Goal: Task Accomplishment & Management: Complete application form

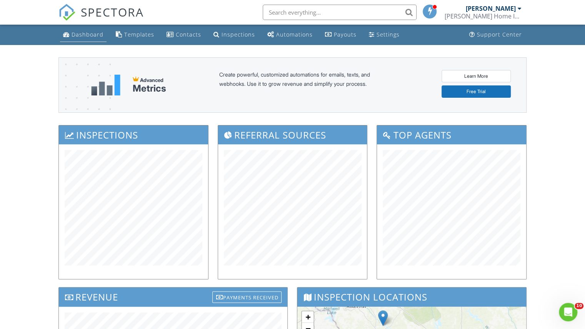
click at [82, 38] on link "Dashboard" at bounding box center [83, 35] width 47 height 14
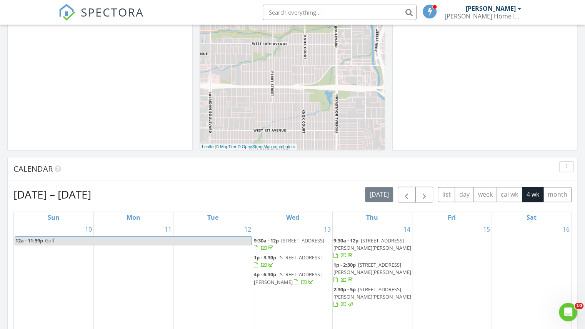
scroll to position [183, 0]
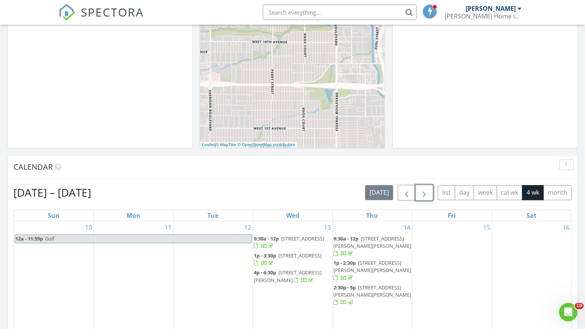
click at [429, 189] on span "button" at bounding box center [424, 192] width 9 height 9
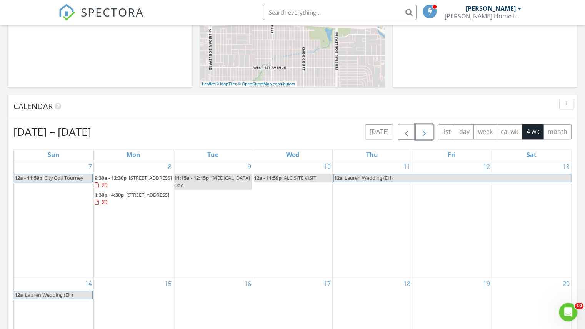
scroll to position [238, 0]
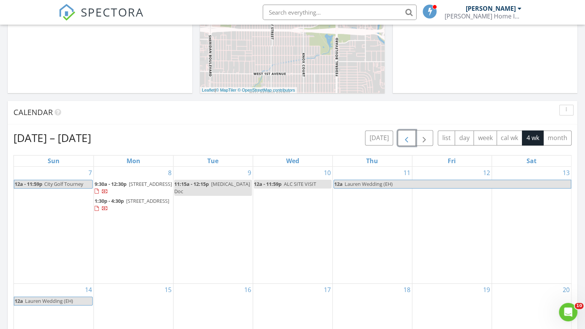
click at [411, 137] on span "button" at bounding box center [406, 138] width 9 height 9
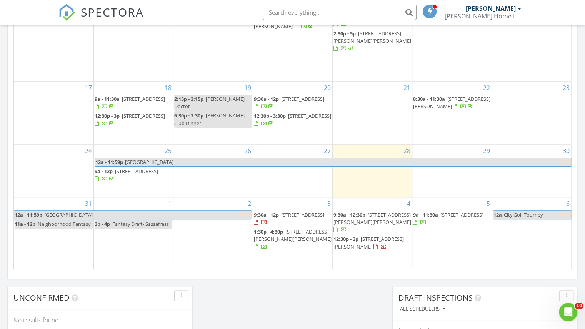
scroll to position [441, 0]
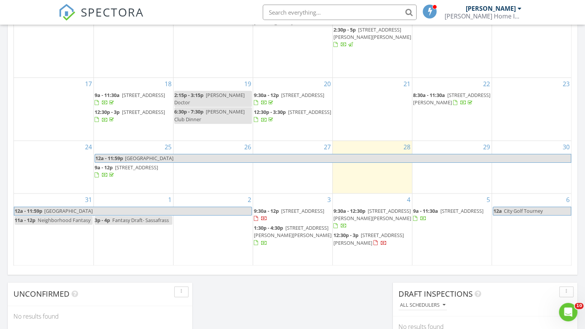
click at [311, 252] on div "3 9:30a - 12p 107 calm citadel drive, Pelion 29123 1:30p - 4:30p 9 St Andrews W…" at bounding box center [292, 230] width 79 height 72
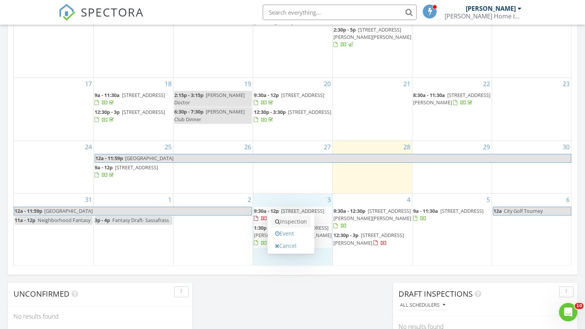
click at [289, 217] on link "Inspection" at bounding box center [291, 221] width 40 height 12
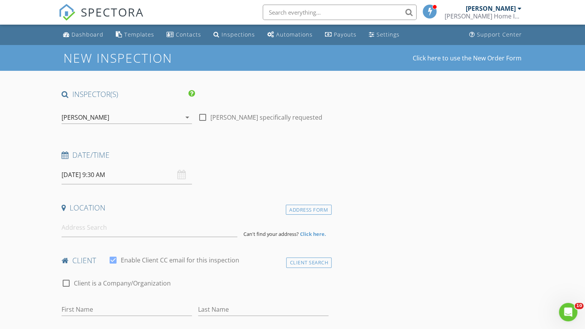
click at [105, 176] on input "09/03/2025 9:30 AM" at bounding box center [127, 174] width 130 height 19
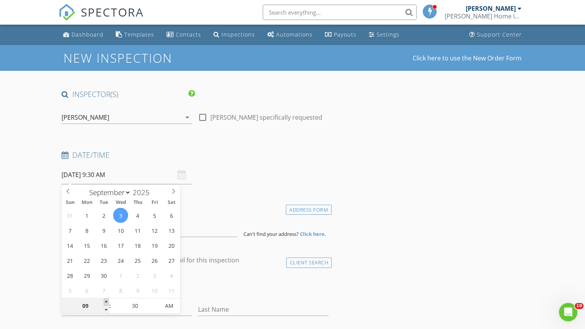
type input "10"
type input "09/03/2025 10:30 AM"
click at [106, 301] on span at bounding box center [105, 302] width 5 height 8
type input "11"
type input "09/03/2025 11:30 AM"
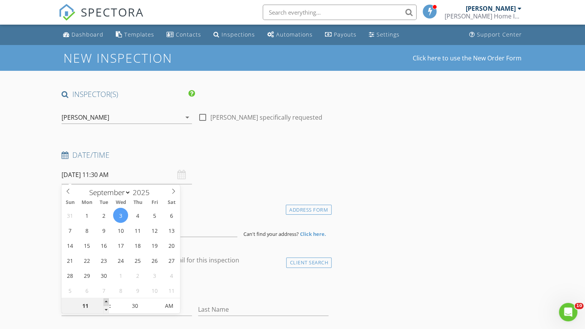
click at [106, 301] on span at bounding box center [105, 302] width 5 height 8
type input "12"
type input "09/03/2025 12:30 PM"
click at [106, 301] on span at bounding box center [105, 302] width 5 height 8
type input "01"
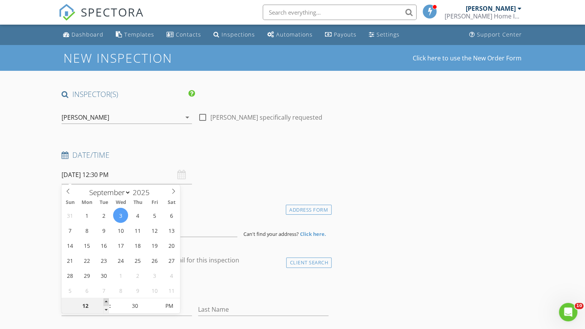
type input "09/03/2025 1:30 PM"
click at [106, 301] on span at bounding box center [105, 302] width 5 height 8
type input "02"
type input "09/03/2025 2:30 PM"
click at [106, 301] on span at bounding box center [105, 302] width 5 height 8
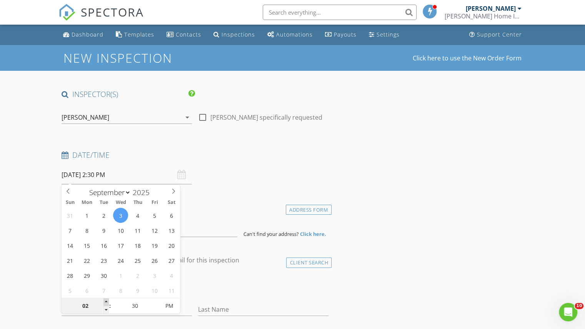
type input "03"
type input "09/03/2025 3:30 PM"
click at [106, 301] on span at bounding box center [105, 302] width 5 height 8
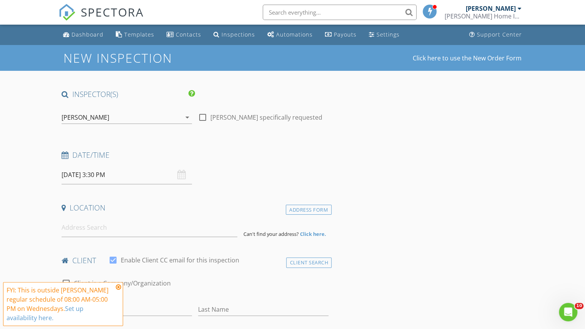
click at [118, 288] on icon at bounding box center [118, 287] width 5 height 6
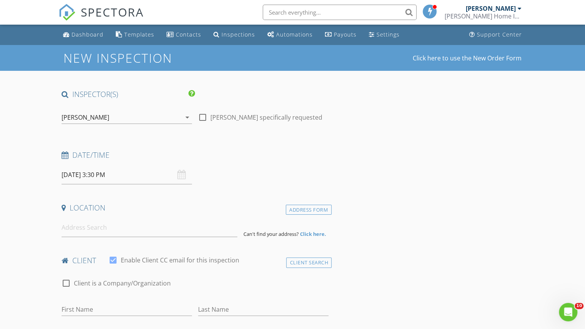
click at [110, 173] on input "09/03/2025 3:30 PM" at bounding box center [127, 174] width 130 height 19
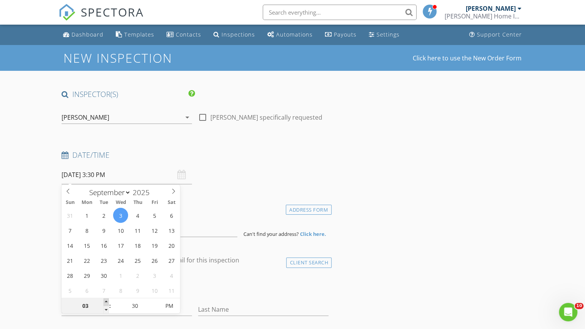
type input "04"
type input "09/03/2025 4:30 PM"
click at [106, 301] on span at bounding box center [105, 302] width 5 height 8
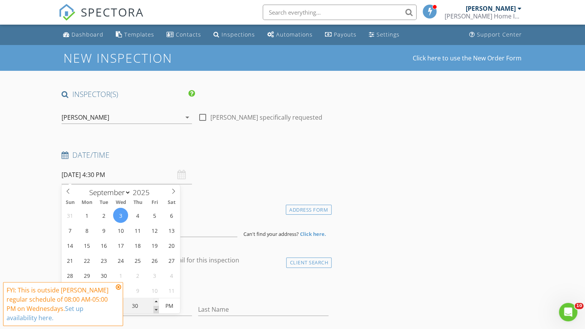
type input "25"
type input "09/03/2025 4:25 PM"
click at [158, 310] on span at bounding box center [156, 310] width 5 height 8
type input "20"
type input "09/03/2025 4:20 PM"
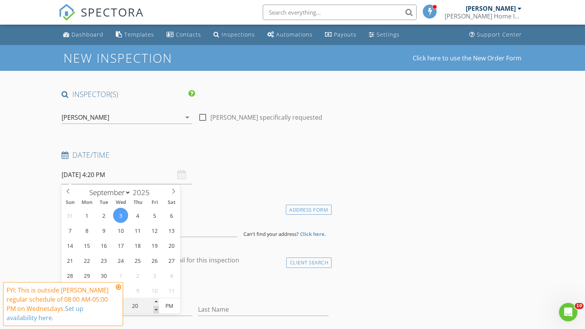
click at [158, 310] on span at bounding box center [156, 310] width 5 height 8
type input "15"
type input "09/03/2025 4:15 PM"
click at [158, 310] on span at bounding box center [156, 310] width 5 height 8
type input "10"
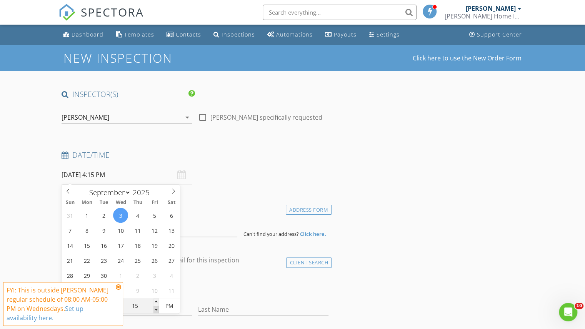
type input "09/03/2025 4:10 PM"
click at [158, 310] on span at bounding box center [156, 310] width 5 height 8
type input "05"
type input "09/03/2025 4:05 PM"
click at [158, 310] on span at bounding box center [156, 310] width 5 height 8
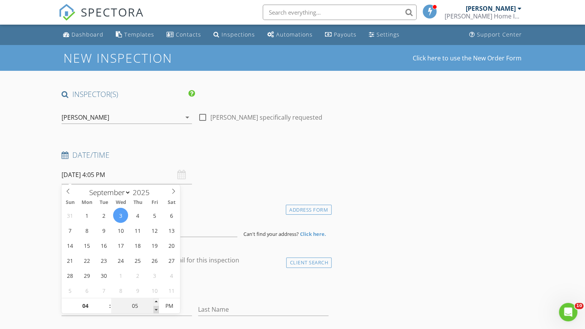
type input "00"
type input "09/03/2025 4:00 PM"
click at [158, 310] on span at bounding box center [156, 310] width 5 height 8
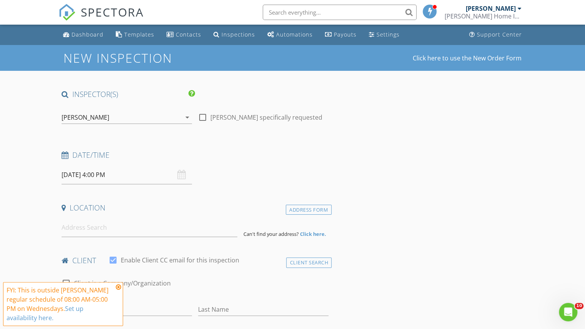
click at [257, 172] on div "Date/Time 09/03/2025 4:00 PM" at bounding box center [194, 167] width 273 height 34
click at [119, 285] on icon at bounding box center [118, 287] width 5 height 6
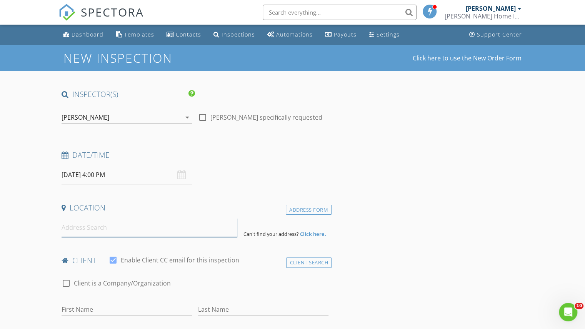
click at [101, 224] on input at bounding box center [150, 227] width 176 height 19
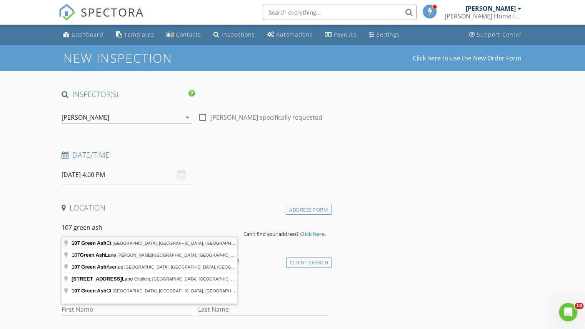
type input "107 Green Ash Ct, Aiken, SC, USA"
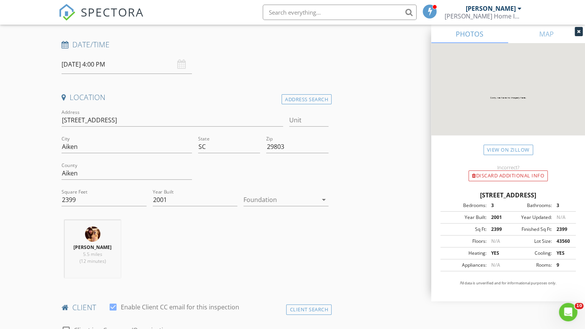
scroll to position [109, 0]
click at [324, 197] on icon "arrow_drop_down" at bounding box center [323, 200] width 9 height 9
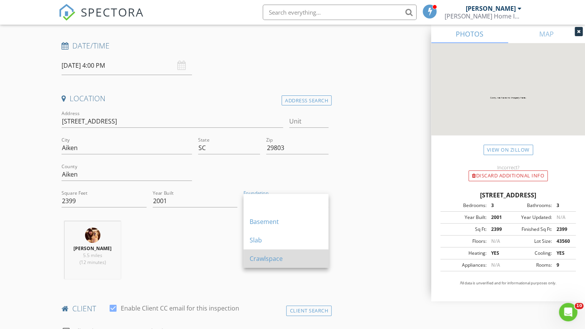
click at [273, 258] on div "Crawlspace" at bounding box center [286, 258] width 73 height 9
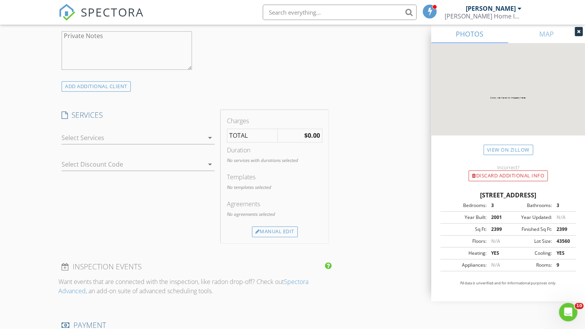
scroll to position [546, 0]
click at [208, 135] on icon "arrow_drop_down" at bounding box center [209, 137] width 9 height 9
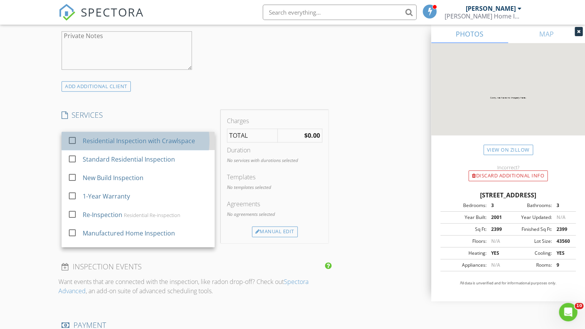
click at [127, 141] on div "Residential Inspection with Crawlspace" at bounding box center [139, 140] width 112 height 9
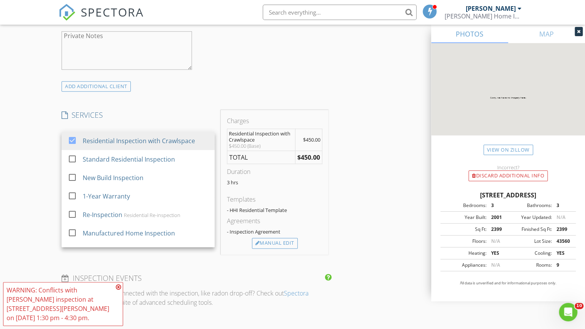
click at [22, 177] on div "New Inspection Click here to use the New Order Form INSPECTOR(S) check_box Fran…" at bounding box center [292, 167] width 585 height 1336
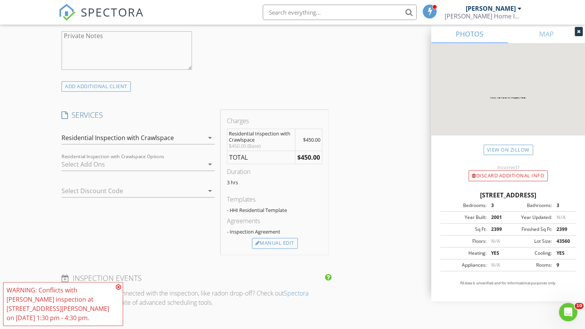
click at [117, 287] on icon at bounding box center [118, 287] width 5 height 6
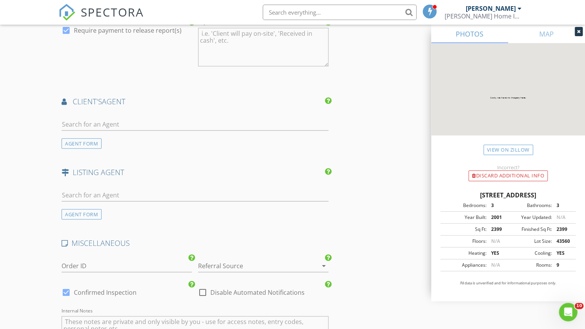
scroll to position [884, 0]
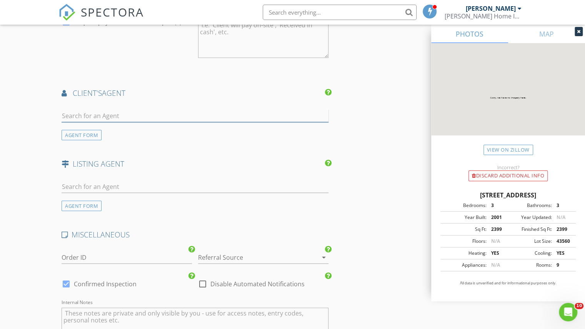
click at [153, 111] on input "text" at bounding box center [195, 116] width 267 height 13
type input "candac"
click at [84, 134] on div "Real Broker" at bounding box center [107, 137] width 48 height 6
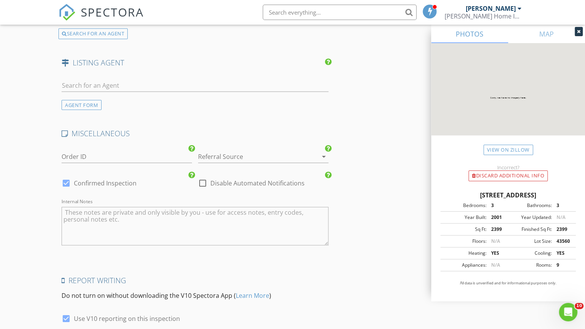
scroll to position [1162, 0]
click at [204, 179] on div at bounding box center [202, 181] width 13 height 13
checkbox input "true"
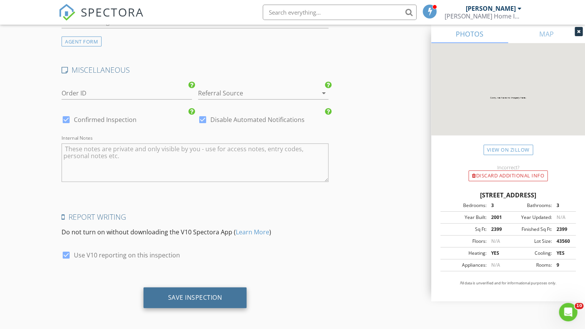
click at [217, 294] on div "Save Inspection" at bounding box center [195, 298] width 54 height 8
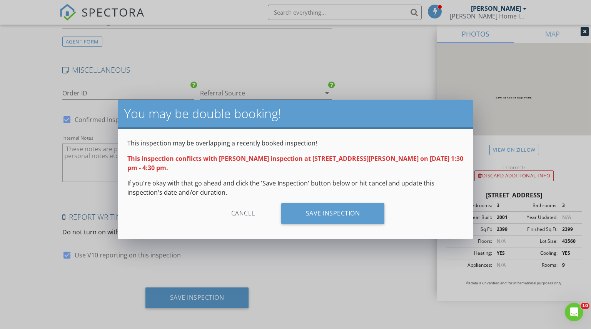
click at [239, 203] on div "Cancel" at bounding box center [243, 213] width 73 height 21
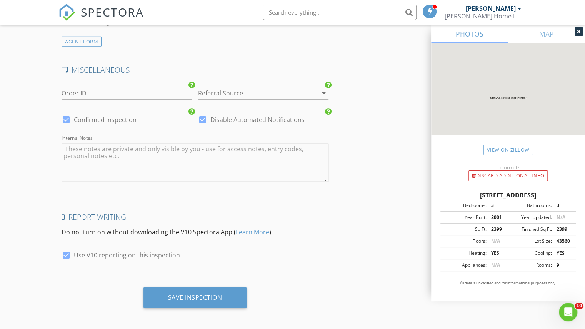
drag, startPoint x: 27, startPoint y: 177, endPoint x: 22, endPoint y: 205, distance: 28.5
drag, startPoint x: 587, startPoint y: 285, endPoint x: 2, endPoint y: 12, distance: 645.8
click at [167, 292] on div "Save Inspection" at bounding box center [195, 297] width 103 height 21
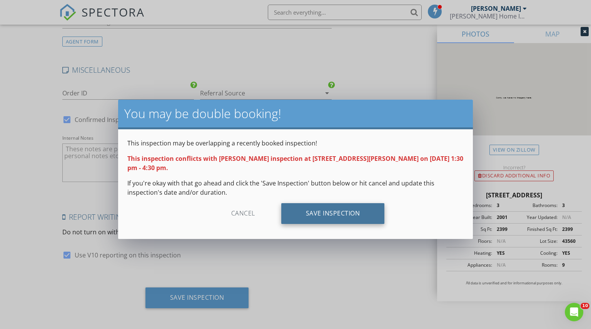
click at [330, 204] on div "Save Inspection" at bounding box center [332, 213] width 103 height 21
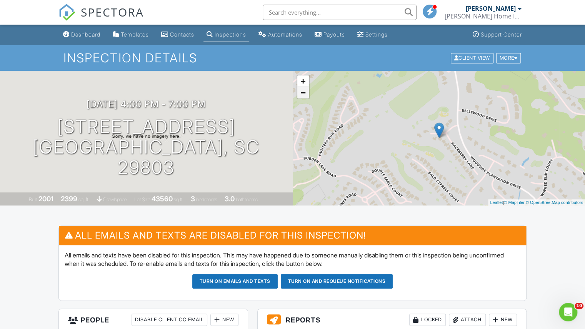
click at [302, 93] on link "−" at bounding box center [303, 93] width 12 height 12
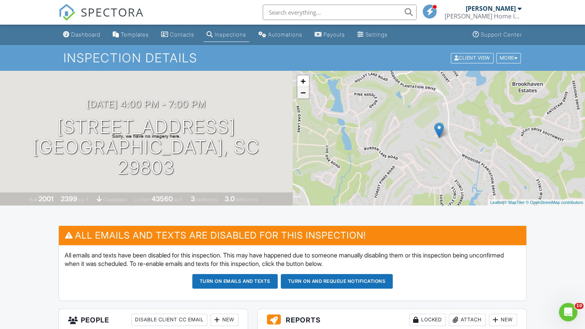
click at [302, 93] on link "−" at bounding box center [303, 93] width 12 height 12
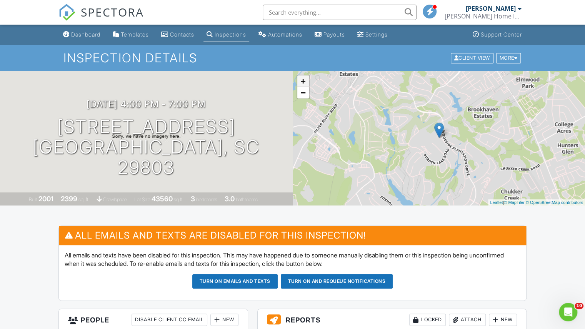
click at [303, 81] on link "+" at bounding box center [303, 81] width 12 height 12
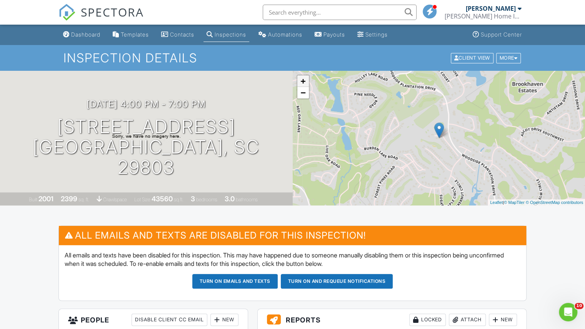
click at [303, 81] on link "+" at bounding box center [303, 81] width 12 height 12
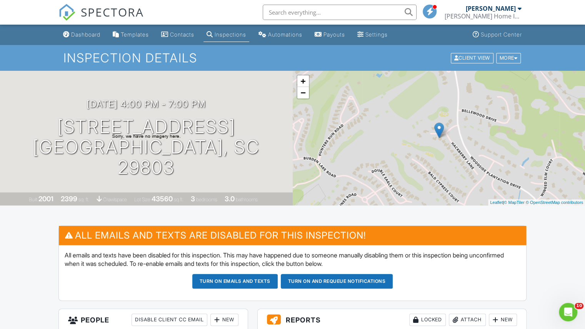
click at [519, 10] on div at bounding box center [520, 8] width 4 height 6
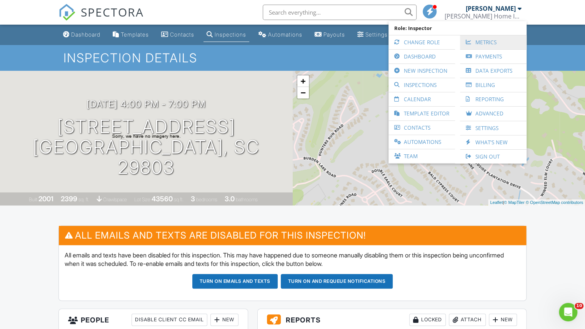
click at [479, 43] on link "Metrics" at bounding box center [493, 42] width 59 height 14
